Goal: Register for event/course

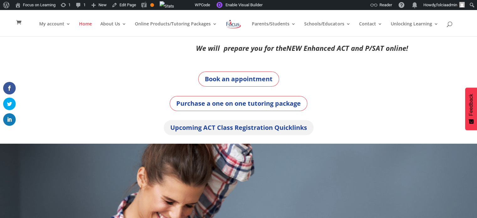
click at [253, 129] on link "Upcoming ACT Class Registration Quicklinks" at bounding box center [239, 127] width 150 height 15
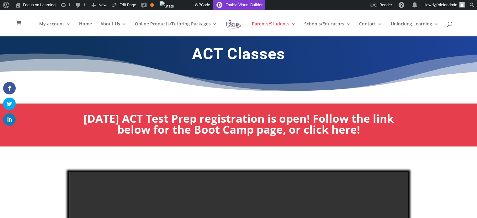
click at [259, 5] on link "Enable Visual Builder" at bounding box center [239, 5] width 52 height 10
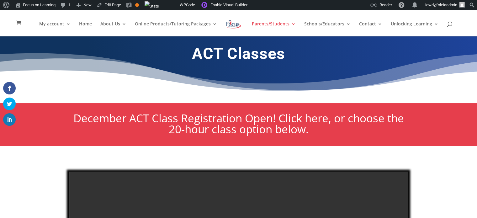
click at [231, 25] on img at bounding box center [234, 24] width 16 height 11
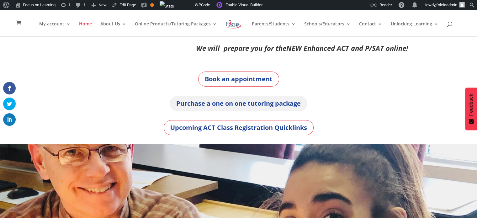
click at [227, 108] on link "Purchase a one on one tutoring package" at bounding box center [239, 103] width 138 height 15
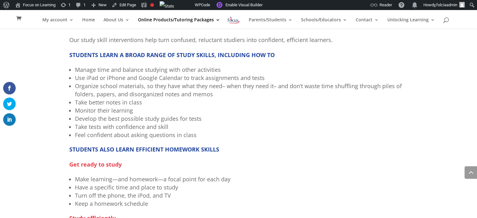
scroll to position [418, 0]
